Goal: Task Accomplishment & Management: Manage account settings

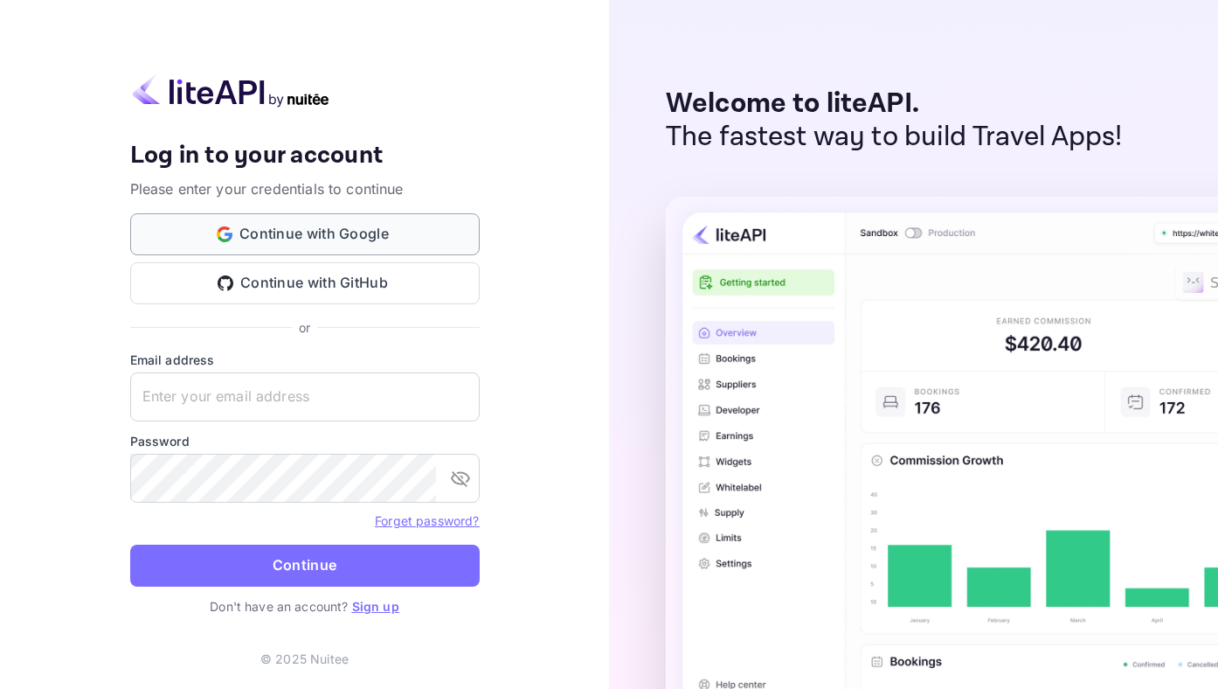
click at [283, 229] on button "Continue with Google" at bounding box center [305, 234] width 350 height 42
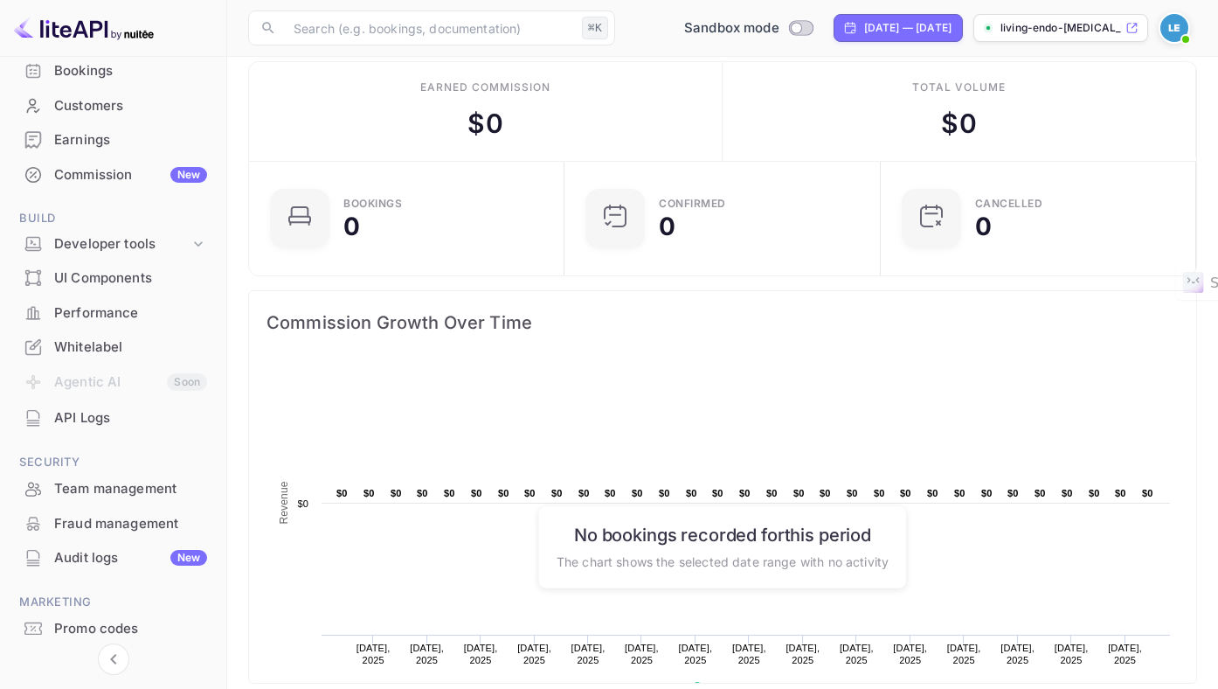
scroll to position [188, 0]
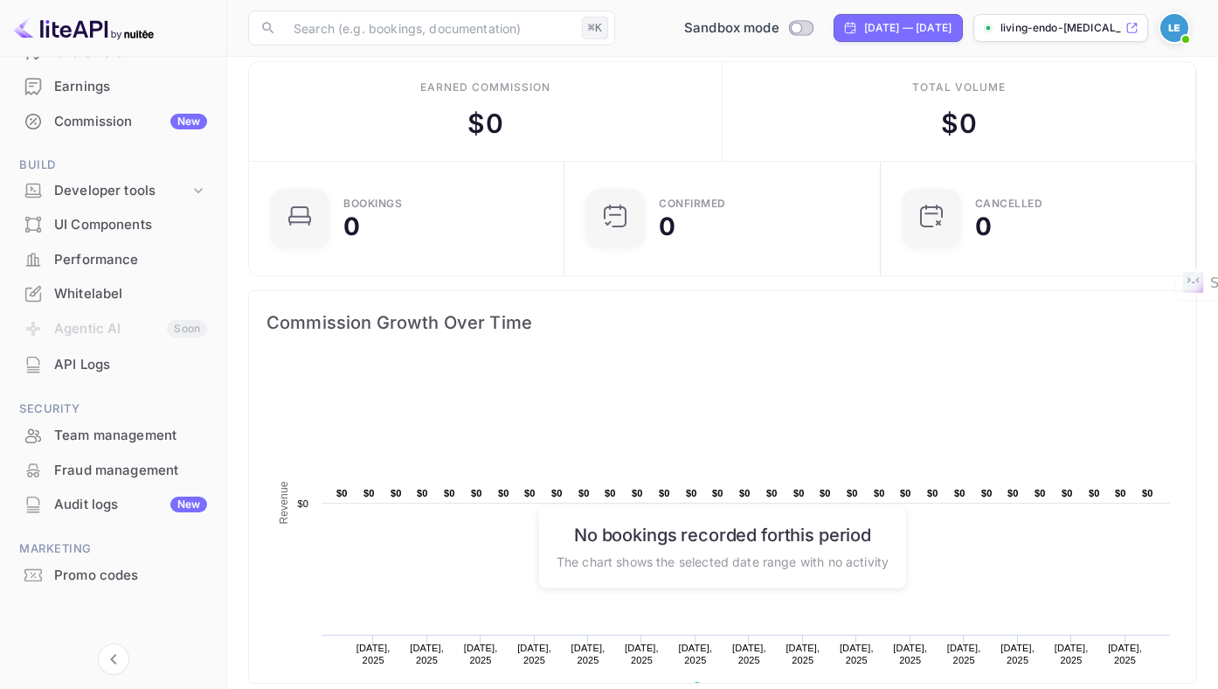
click at [113, 581] on div "Promo codes" at bounding box center [130, 575] width 153 height 20
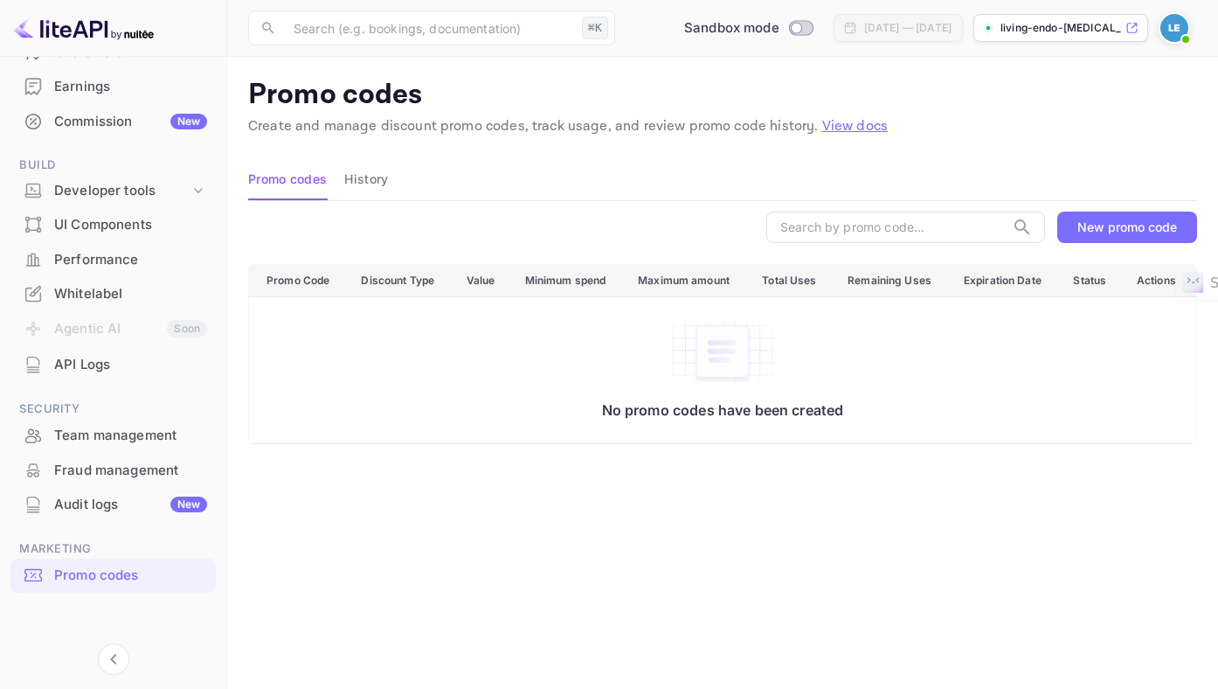
click at [1175, 31] on img at bounding box center [1175, 28] width 28 height 28
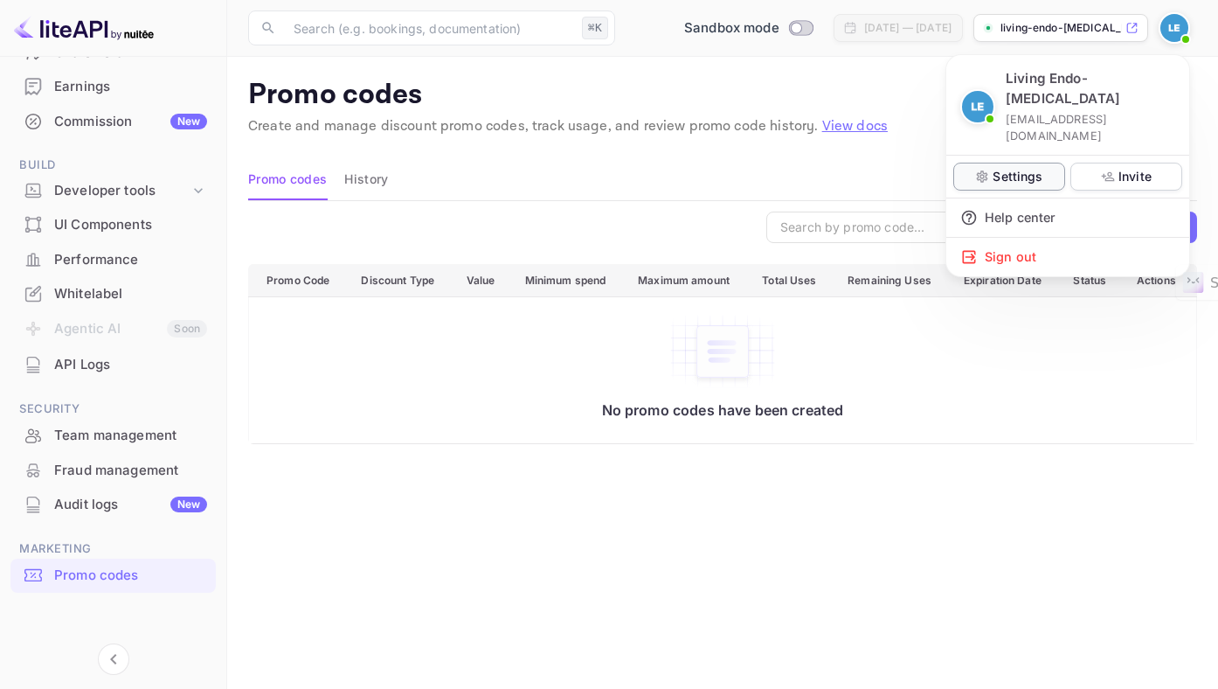
click at [999, 163] on div "Settings" at bounding box center [1009, 177] width 112 height 28
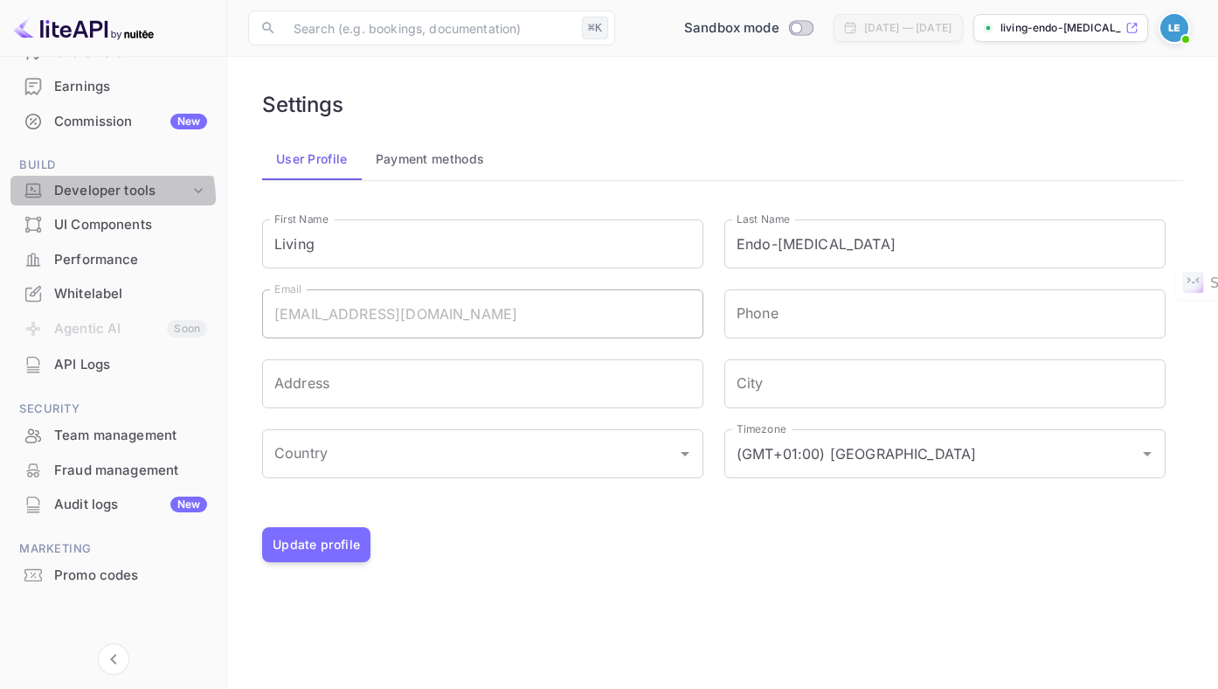
click at [107, 199] on div "Developer tools" at bounding box center [121, 191] width 135 height 20
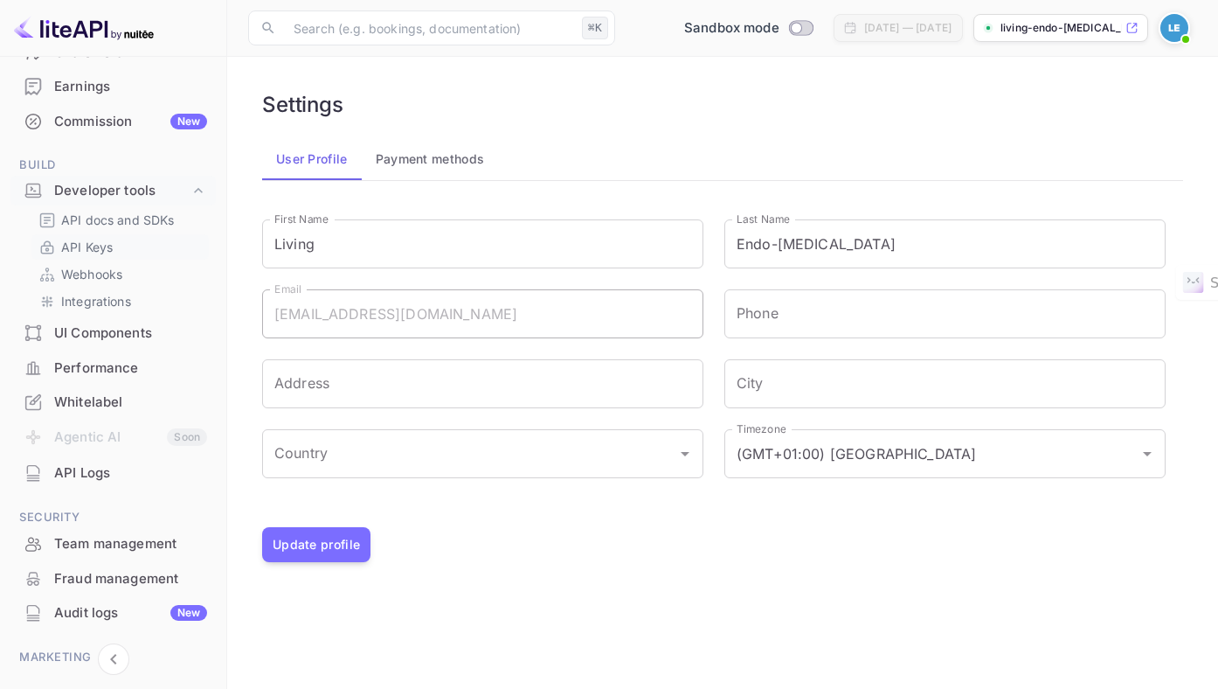
click at [100, 252] on p "API Keys" at bounding box center [87, 247] width 52 height 18
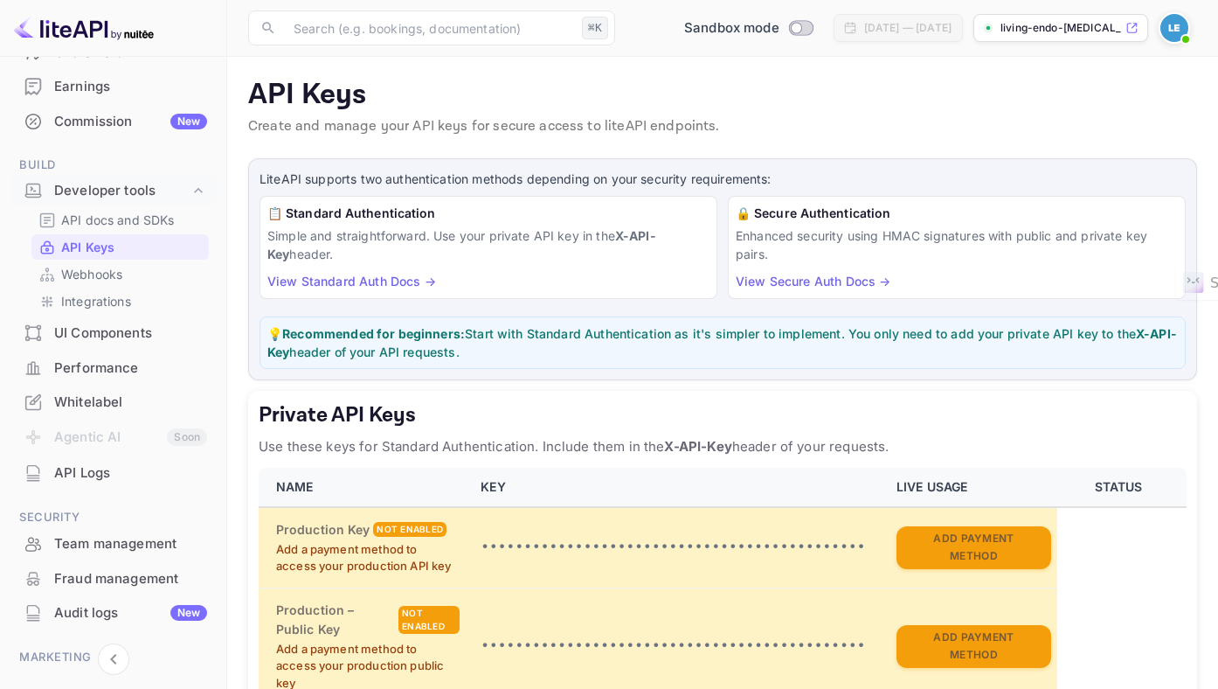
click at [369, 274] on link "View Standard Auth Docs →" at bounding box center [351, 281] width 169 height 15
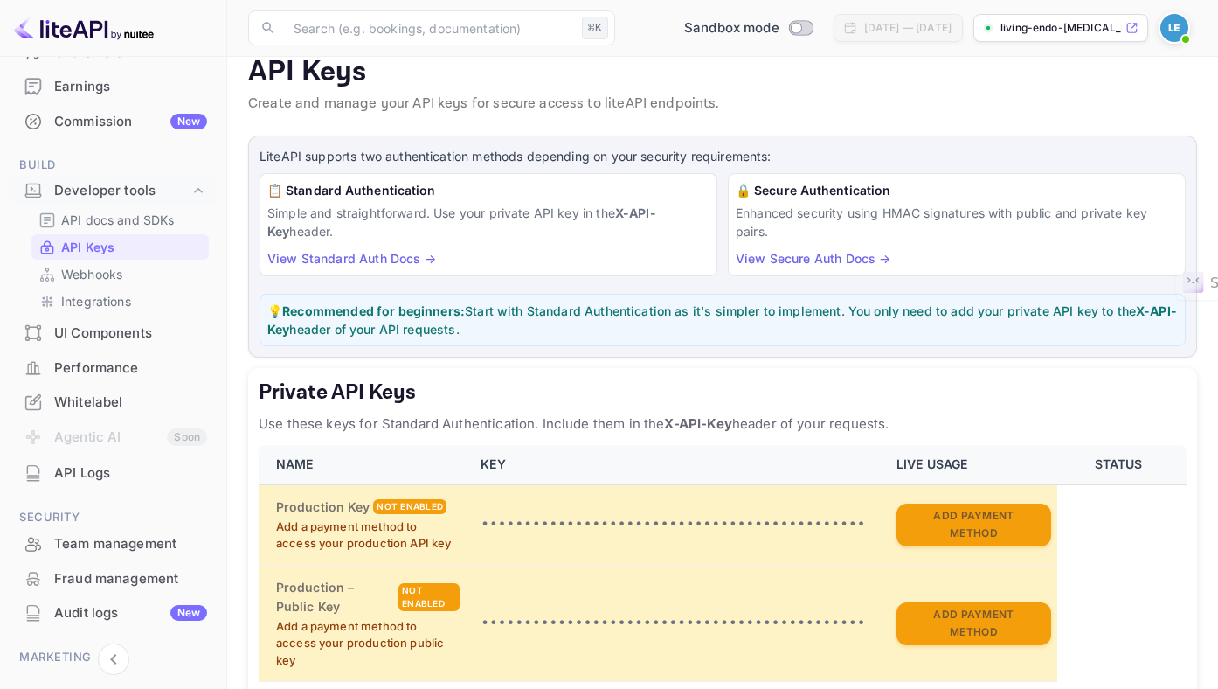
scroll to position [38, 0]
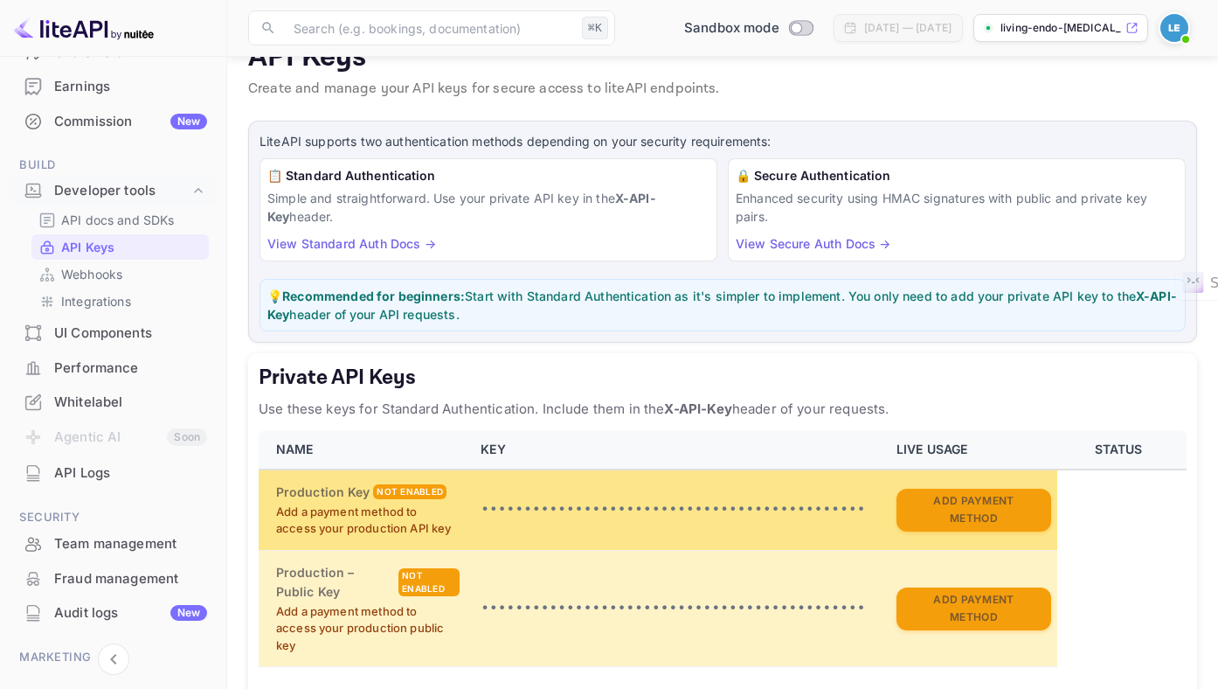
click at [404, 509] on p "Add a payment method to access your production API key" at bounding box center [368, 520] width 184 height 34
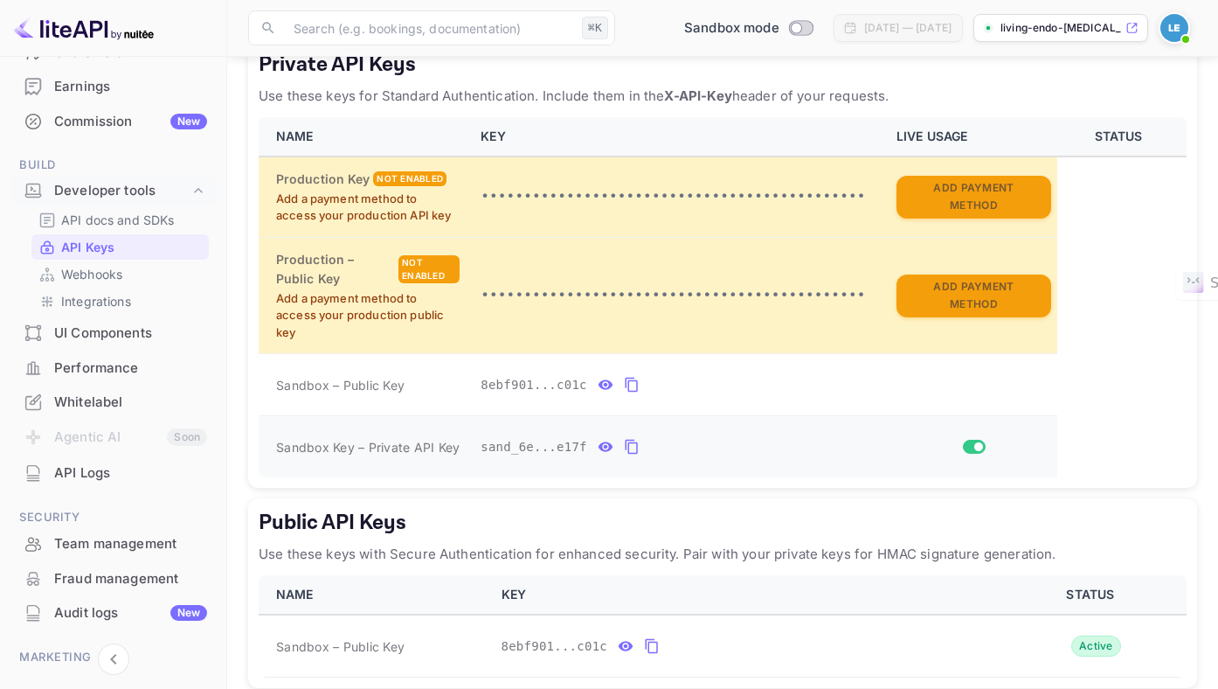
scroll to position [433, 0]
